Goal: Check status: Check status

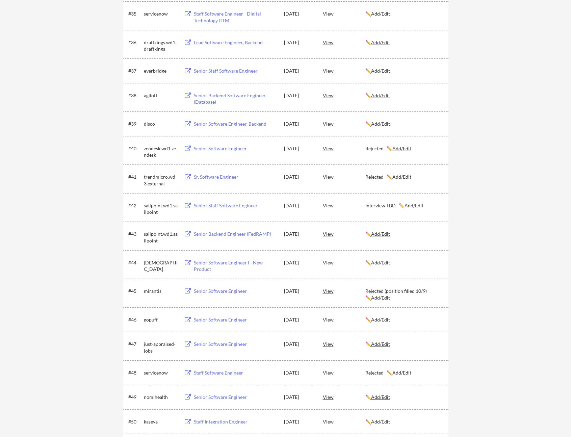
scroll to position [1050, 0]
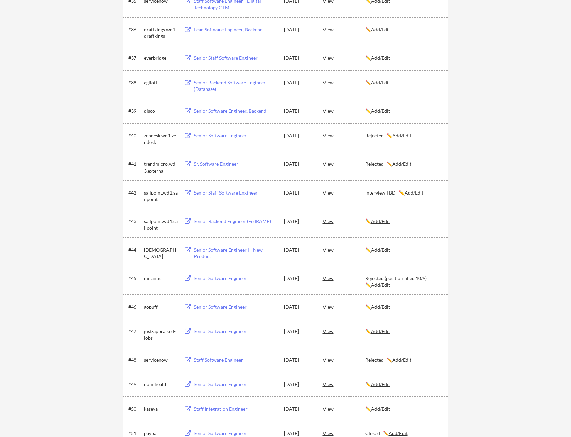
click at [381, 221] on u "Add/Edit" at bounding box center [380, 221] width 19 height 6
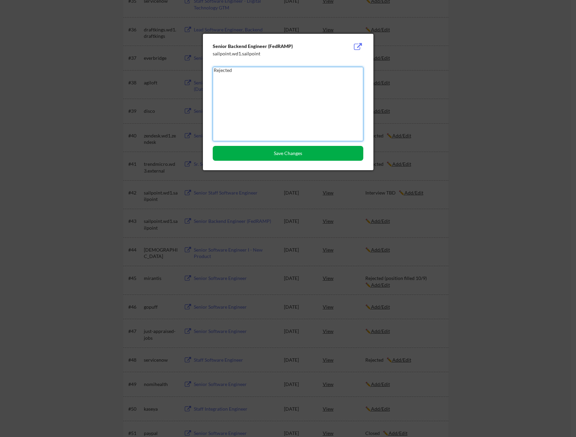
type textarea "Rejected"
click at [303, 156] on button "Save Changes" at bounding box center [288, 153] width 151 height 15
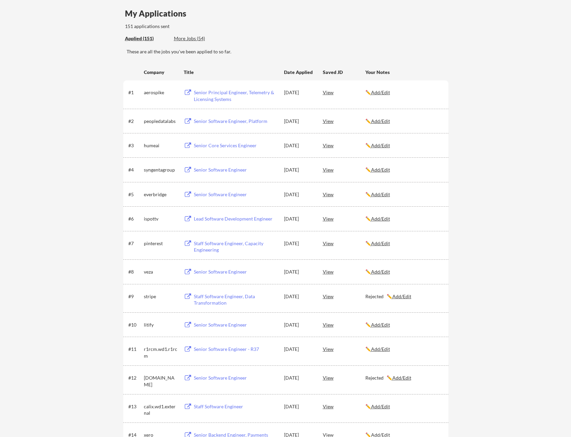
scroll to position [0, 0]
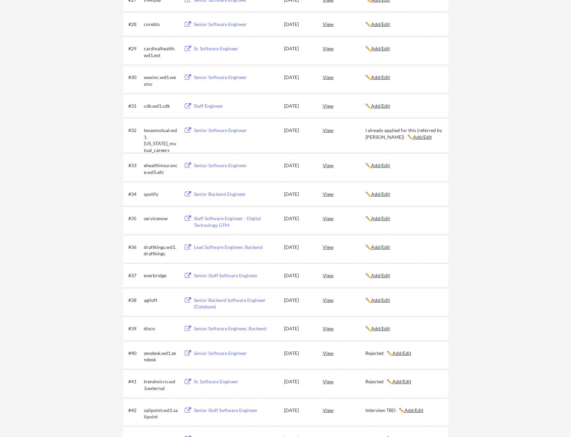
click at [383, 219] on u "Add/Edit" at bounding box center [380, 218] width 19 height 6
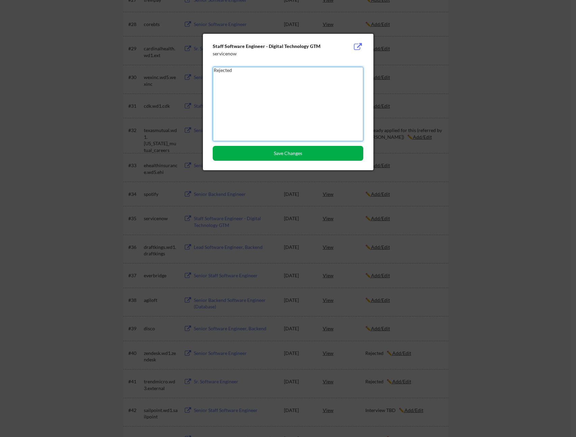
type textarea "Rejected"
click at [301, 156] on button "Save Changes" at bounding box center [288, 153] width 151 height 15
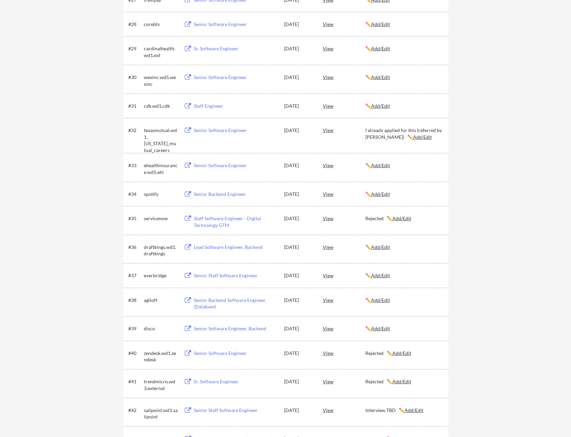
scroll to position [1192, 0]
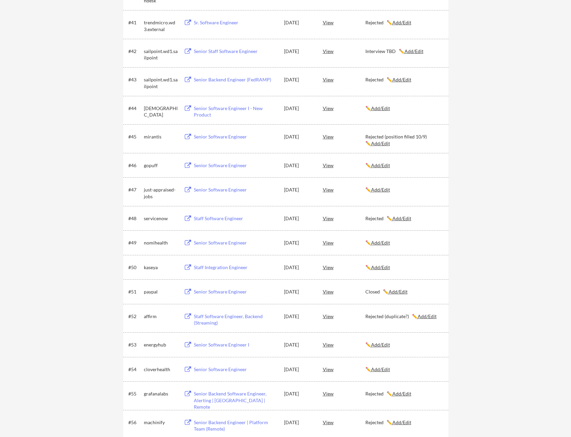
click at [169, 211] on div "#48 servicenow Staff Software Engineer [DATE] View Rejected ✏️ Add/Edit" at bounding box center [285, 218] width 325 height 24
click at [165, 221] on div "servicenow" at bounding box center [161, 218] width 34 height 7
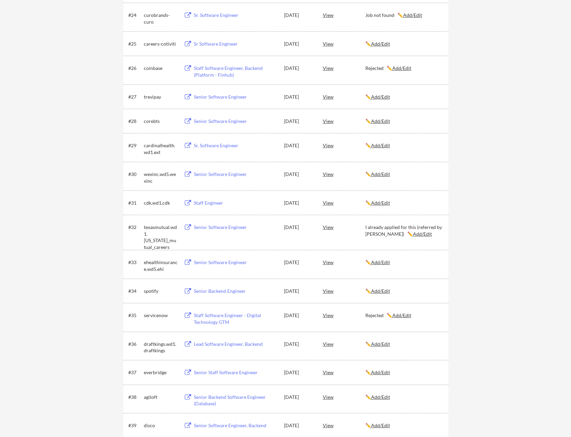
scroll to position [0, 0]
